Goal: Task Accomplishment & Management: Use online tool/utility

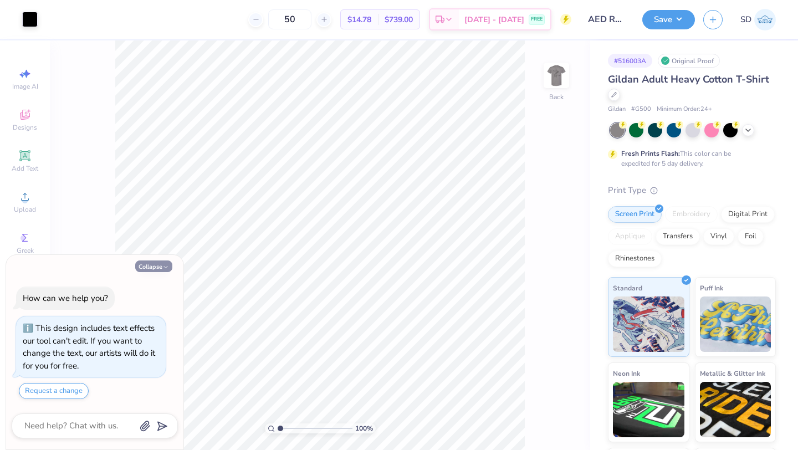
click at [165, 264] on icon "button" at bounding box center [165, 267] width 7 height 7
type textarea "x"
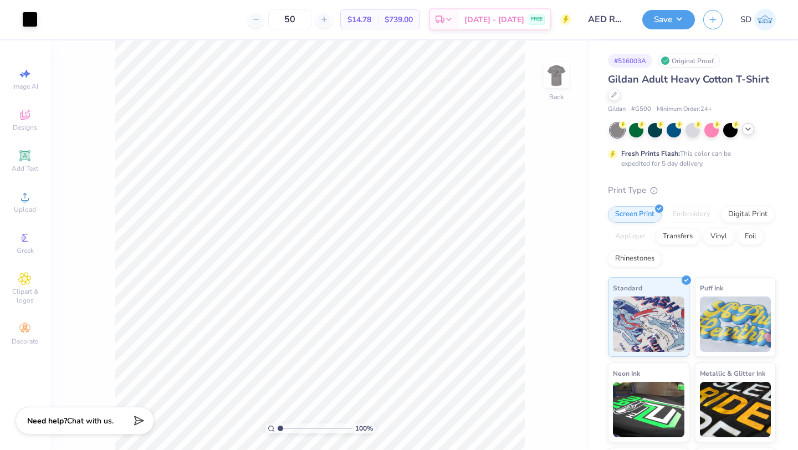
click at [748, 127] on icon at bounding box center [747, 129] width 9 height 9
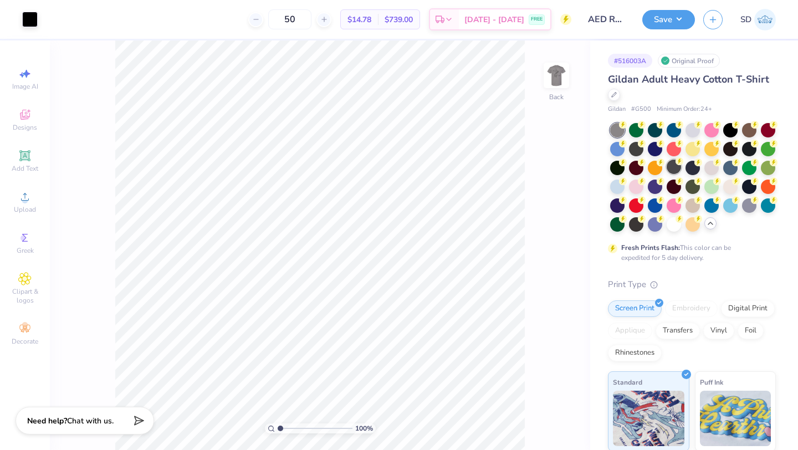
click at [674, 163] on div at bounding box center [673, 167] width 14 height 14
click at [696, 183] on div at bounding box center [692, 185] width 14 height 14
click at [751, 209] on div at bounding box center [749, 204] width 14 height 14
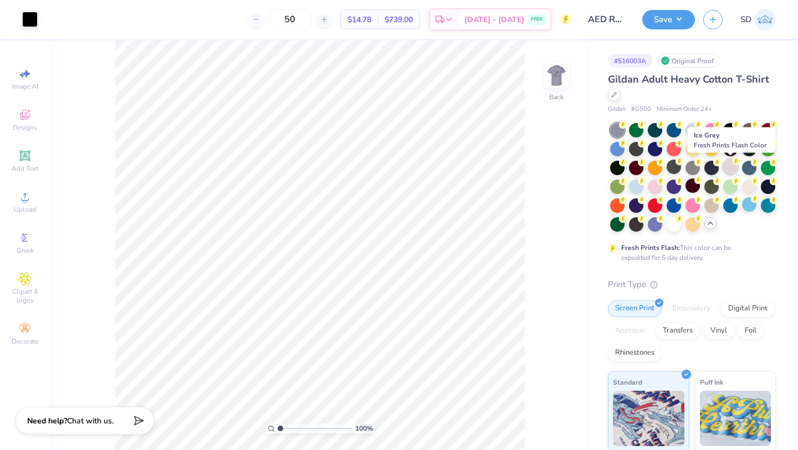
click at [727, 165] on div at bounding box center [730, 167] width 14 height 14
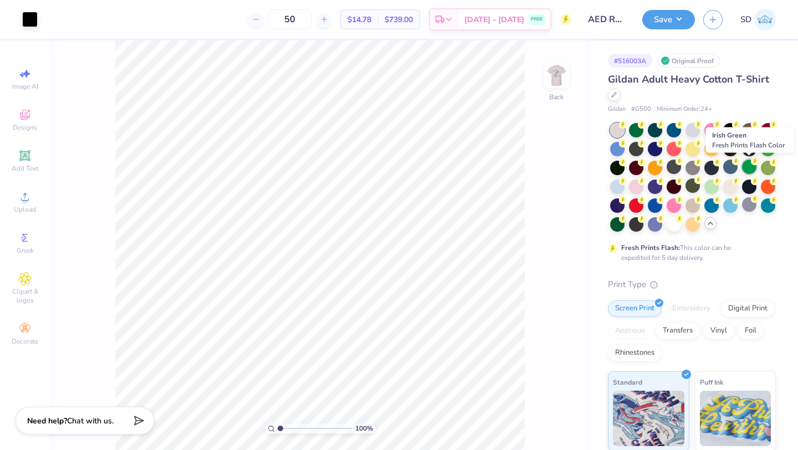
click at [753, 167] on div at bounding box center [749, 167] width 14 height 14
click at [751, 206] on div at bounding box center [749, 204] width 14 height 14
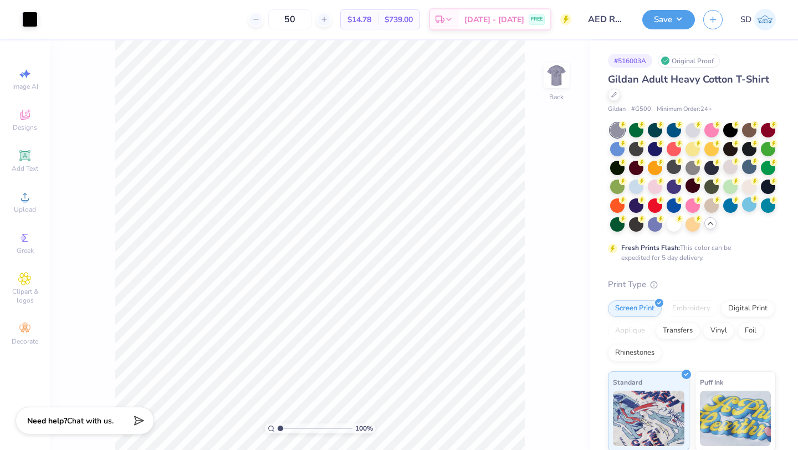
click at [617, 127] on div at bounding box center [617, 130] width 14 height 14
click at [687, 166] on div at bounding box center [692, 167] width 14 height 14
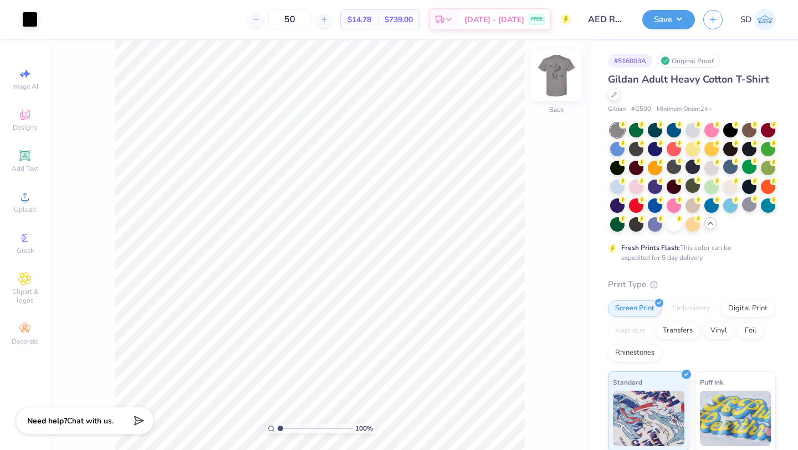
click at [556, 75] on img at bounding box center [556, 75] width 44 height 44
click at [748, 207] on div at bounding box center [749, 204] width 14 height 14
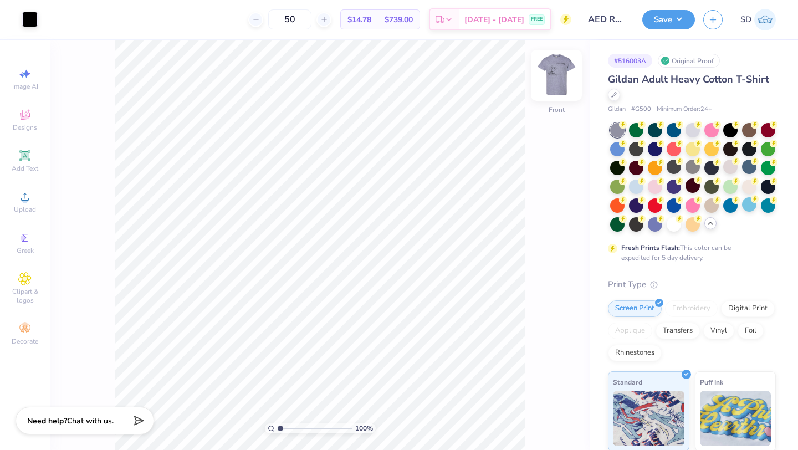
click at [560, 84] on img at bounding box center [556, 75] width 44 height 44
click at [692, 167] on div at bounding box center [692, 167] width 14 height 14
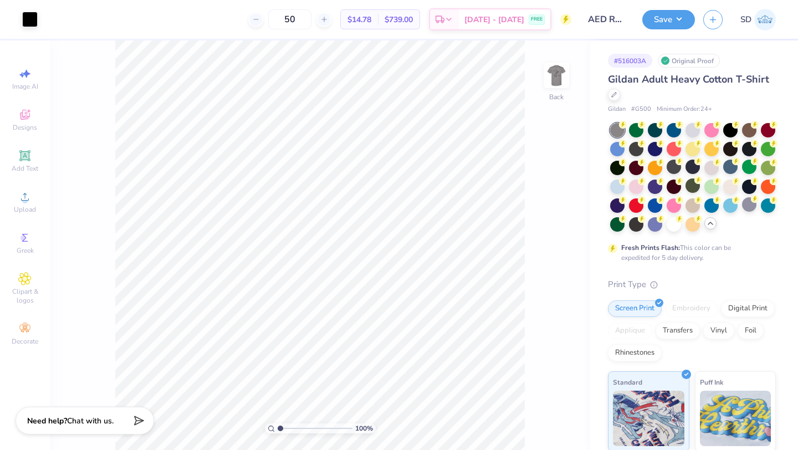
click at [617, 127] on div at bounding box center [617, 130] width 14 height 14
click at [666, 163] on div at bounding box center [673, 167] width 14 height 14
drag, startPoint x: 666, startPoint y: 163, endPoint x: 673, endPoint y: 165, distance: 6.9
click at [673, 165] on div at bounding box center [673, 167] width 14 height 14
click at [311, 14] on input "50" at bounding box center [289, 19] width 43 height 20
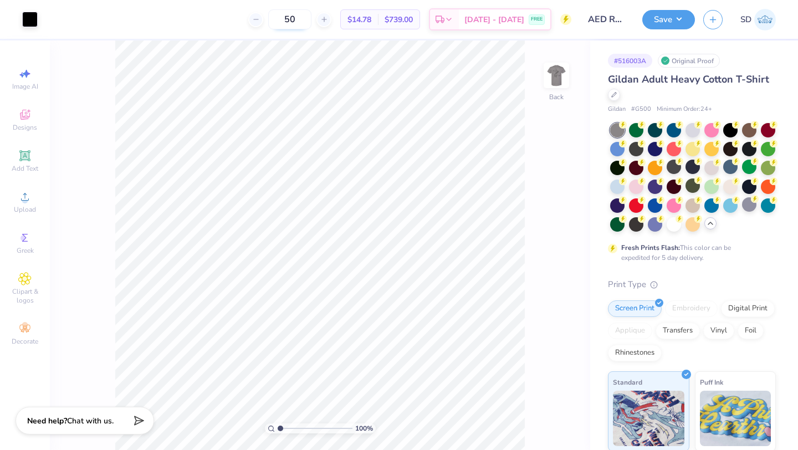
type input "5"
type input "48"
click at [612, 90] on div at bounding box center [614, 94] width 12 height 12
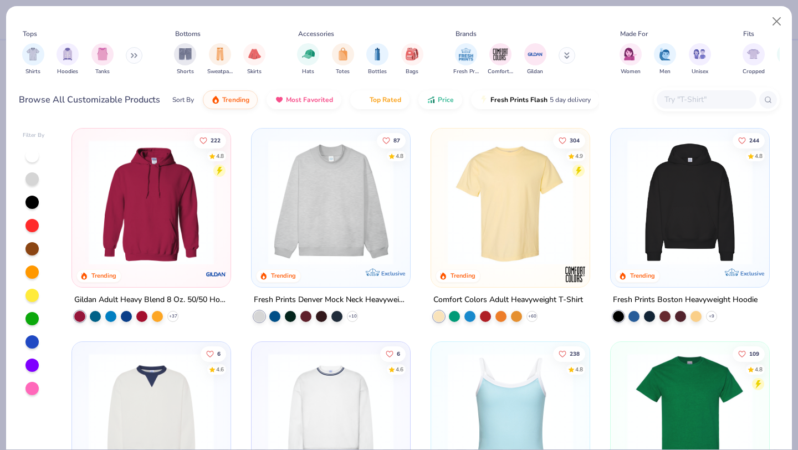
click at [506, 219] on img at bounding box center [510, 202] width 136 height 125
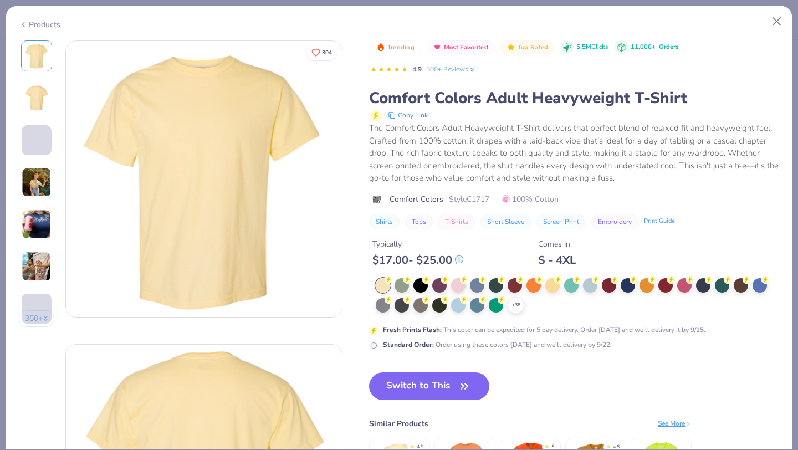
click at [448, 357] on div "Trending Most Favorited Top Rated 5.5M Clicks 11,000+ Orders 4.9 500+ Reviews C…" at bounding box center [574, 280] width 410 height 481
click at [450, 382] on button "Switch to This" at bounding box center [429, 386] width 120 height 28
click at [457, 381] on icon "button" at bounding box center [464, 386] width 16 height 16
click at [384, 305] on div at bounding box center [383, 304] width 14 height 14
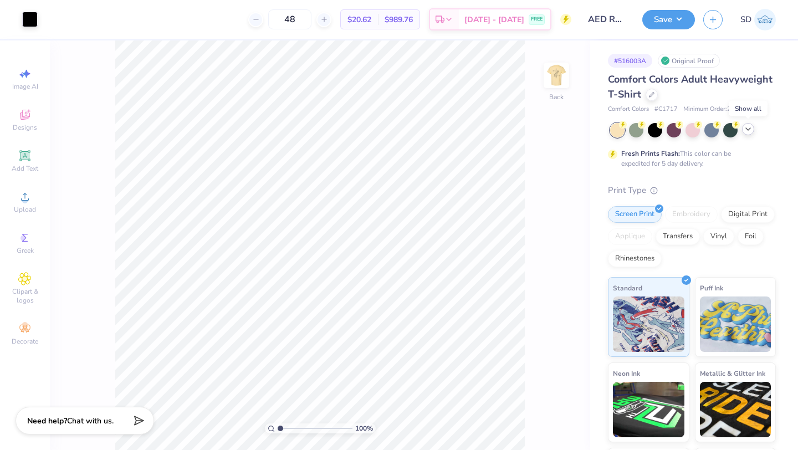
click at [752, 128] on icon at bounding box center [747, 129] width 9 height 9
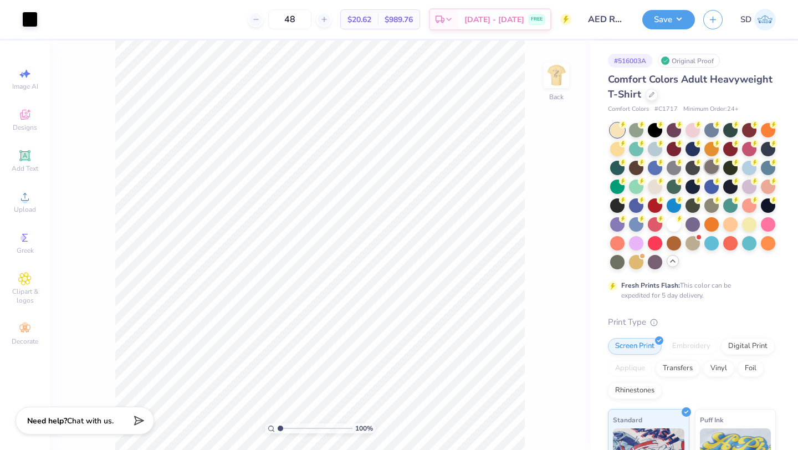
click at [712, 171] on div at bounding box center [711, 167] width 14 height 14
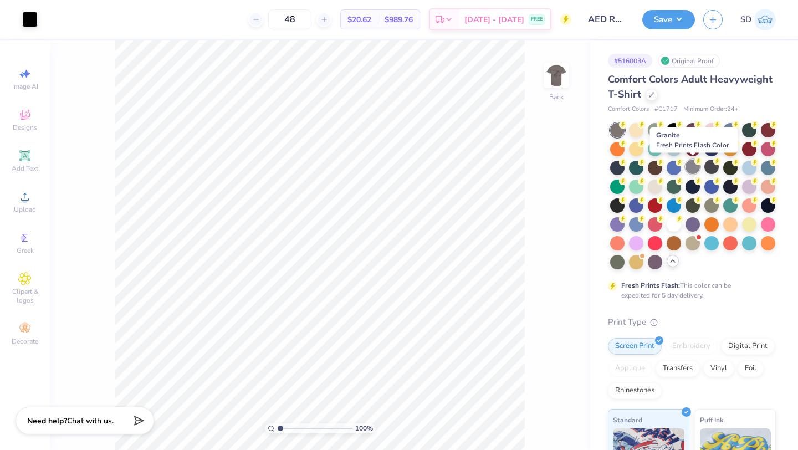
click at [692, 166] on div at bounding box center [692, 167] width 14 height 14
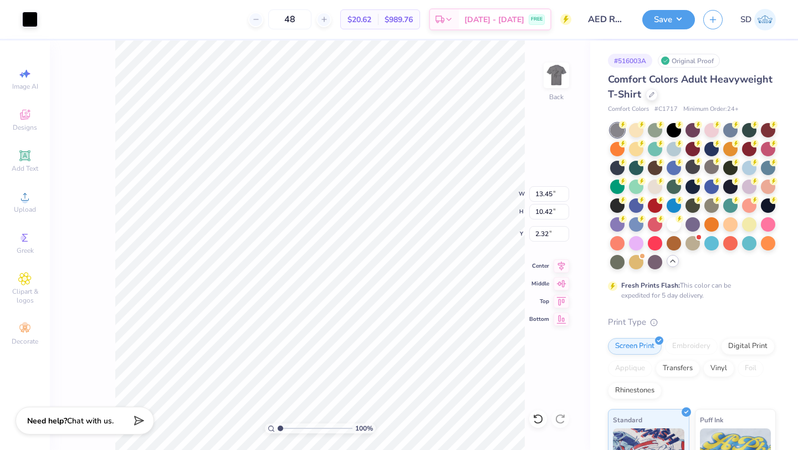
type input "13.45"
type input "10.42"
type input "2.08"
type input "13.99"
type input "10.84"
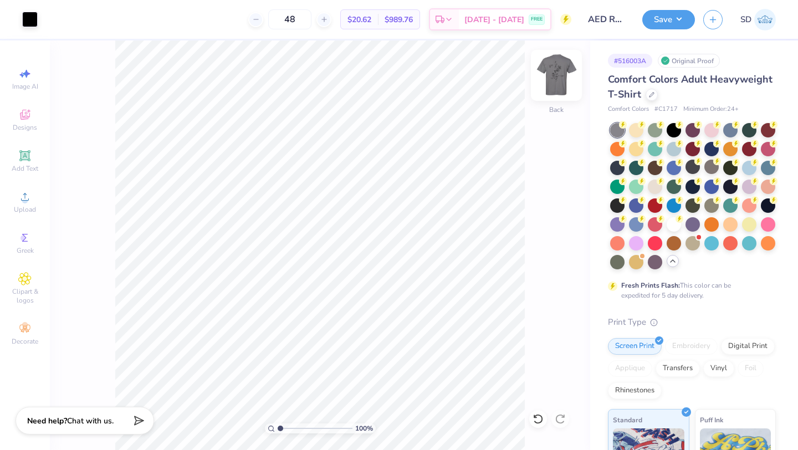
click at [560, 67] on img at bounding box center [556, 75] width 44 height 44
click at [560, 68] on img at bounding box center [556, 75] width 44 height 44
type input "3.00"
click at [709, 163] on div at bounding box center [711, 167] width 14 height 14
click at [614, 129] on div at bounding box center [617, 130] width 14 height 14
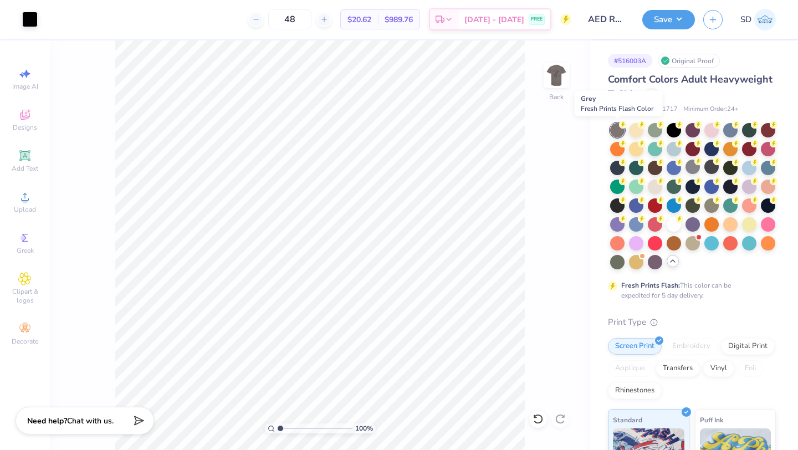
click at [622, 129] on div at bounding box center [617, 130] width 14 height 14
click at [558, 71] on img at bounding box center [556, 75] width 44 height 44
click at [558, 72] on img at bounding box center [556, 75] width 44 height 44
